Goal: Transaction & Acquisition: Book appointment/travel/reservation

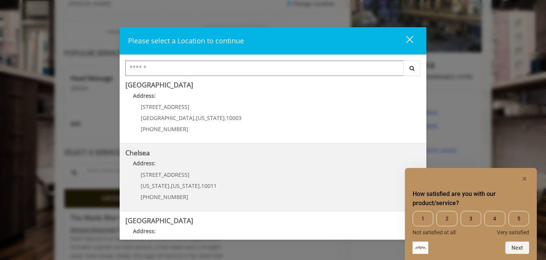
scroll to position [2, 0]
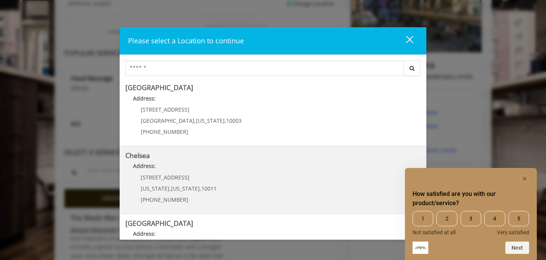
click at [179, 177] on span "169/170 W 23rd St" at bounding box center [165, 177] width 49 height 7
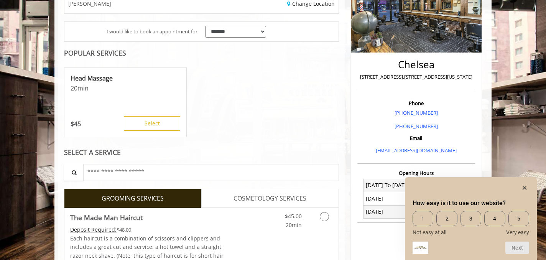
scroll to position [164, 0]
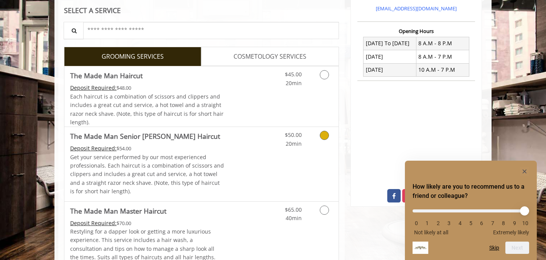
scroll to position [272, 0]
click at [318, 81] on link "Grooming services" at bounding box center [323, 77] width 20 height 21
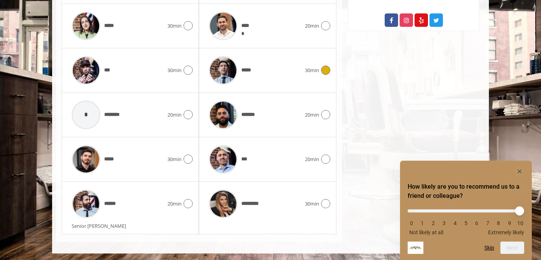
scroll to position [448, 0]
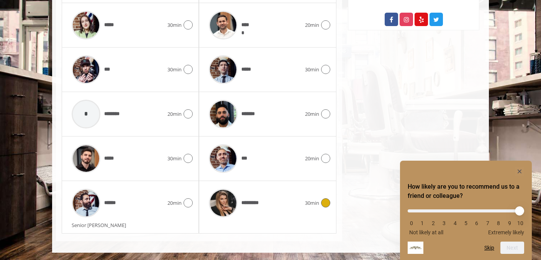
click at [322, 203] on icon at bounding box center [325, 202] width 9 height 9
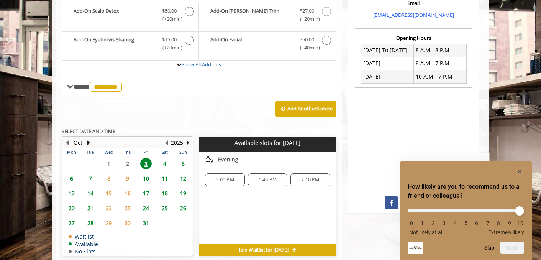
scroll to position [299, 0]
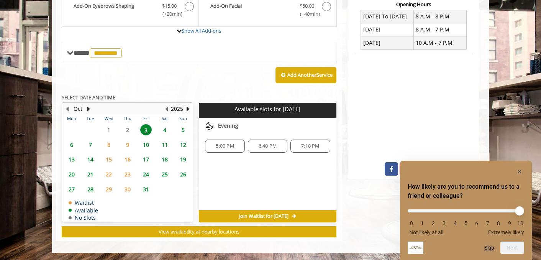
click at [164, 127] on span "4" at bounding box center [164, 129] width 11 height 11
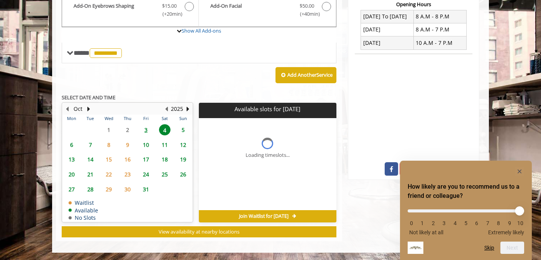
scroll to position [310, 0]
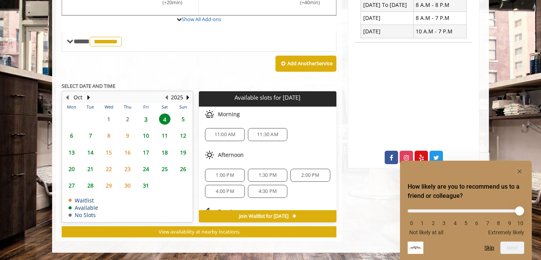
click at [148, 118] on span "3" at bounding box center [145, 118] width 11 height 11
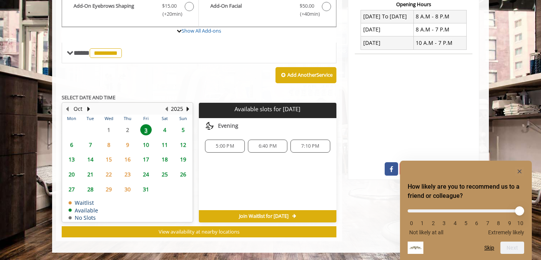
click at [222, 147] on span "5:00 PM" at bounding box center [225, 146] width 18 height 6
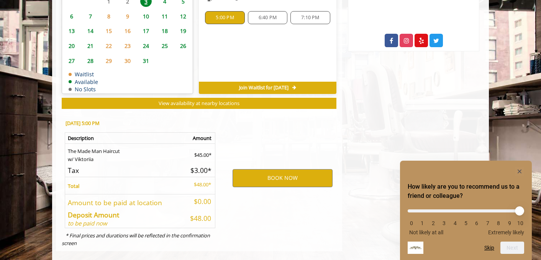
scroll to position [437, 0]
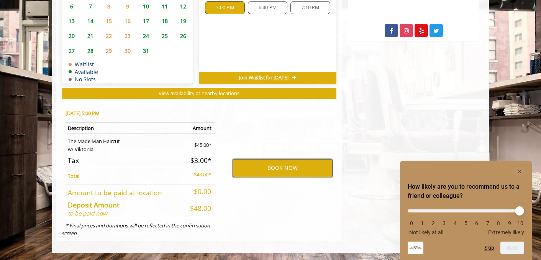
click at [275, 168] on button "BOOK NOW" at bounding box center [283, 168] width 100 height 18
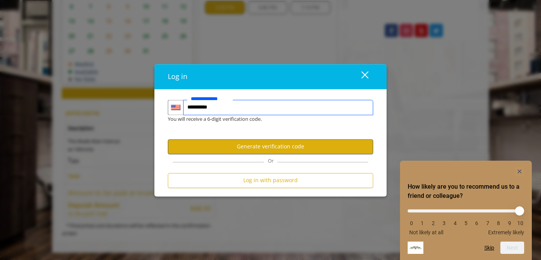
type input "**********"
click at [289, 150] on button "Generate verification code" at bounding box center [270, 146] width 205 height 15
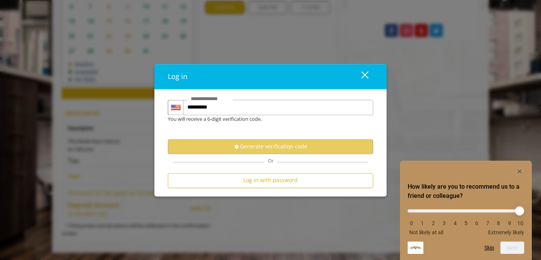
scroll to position [0, 0]
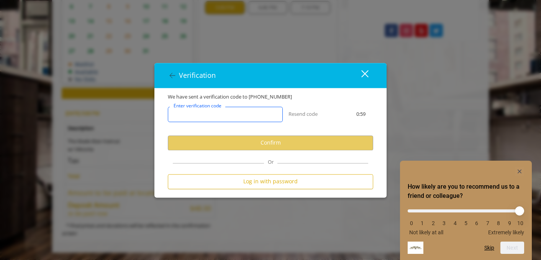
click at [243, 116] on input "Enter verification code" at bounding box center [225, 114] width 115 height 15
click at [221, 115] on input "Enter verification code" at bounding box center [225, 114] width 115 height 15
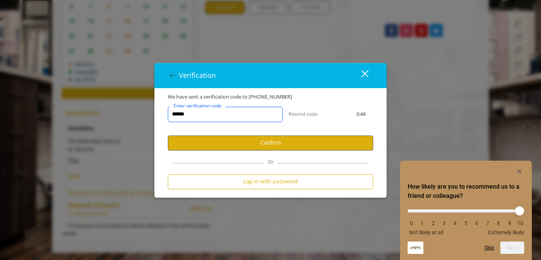
type input "******"
click at [319, 148] on button "Confirm" at bounding box center [270, 142] width 205 height 15
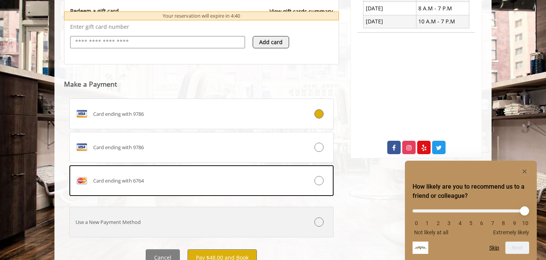
scroll to position [354, 0]
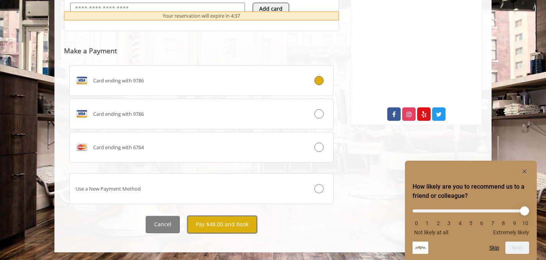
click at [223, 227] on button "Pay $48.00 and Book" at bounding box center [221, 224] width 69 height 17
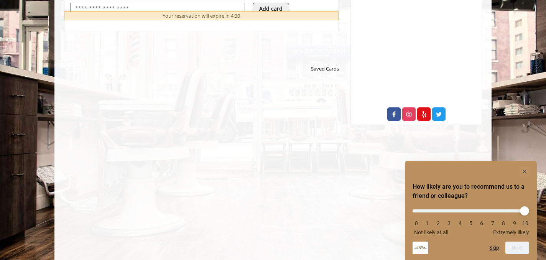
scroll to position [259, 0]
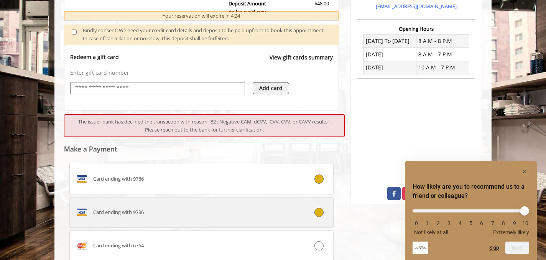
click at [244, 211] on div "Card ending with 9786" at bounding box center [179, 212] width 219 height 12
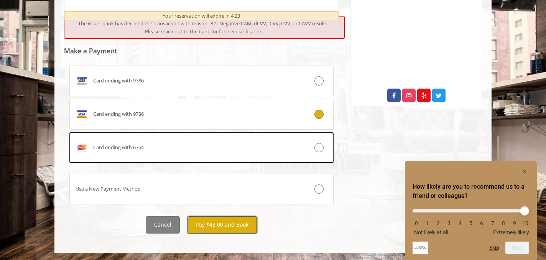
click at [236, 225] on button "Pay $48.00 and Book" at bounding box center [221, 224] width 69 height 17
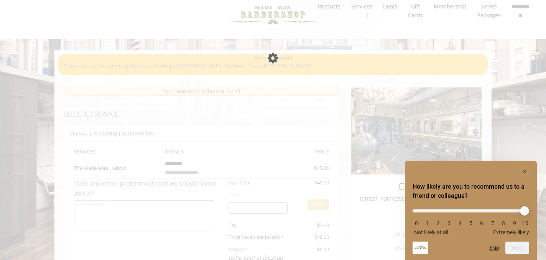
scroll to position [11, 0]
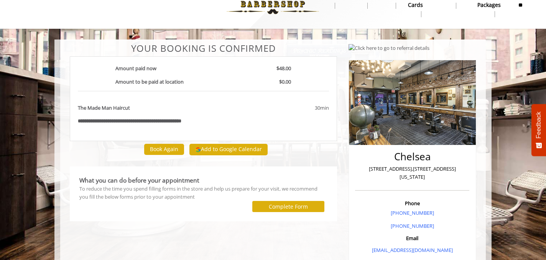
scroll to position [17, 0]
